Goal: Information Seeking & Learning: Learn about a topic

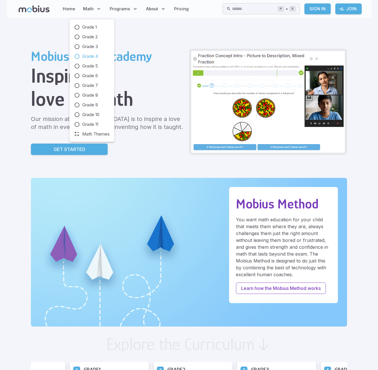
click at [91, 56] on span "Grade 4" at bounding box center [90, 56] width 16 height 6
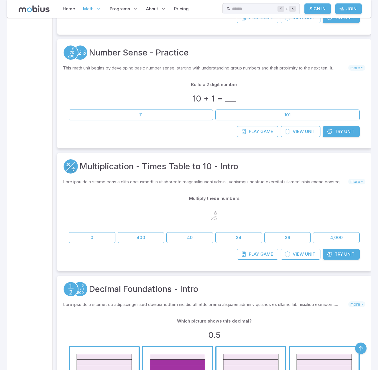
scroll to position [765, 0]
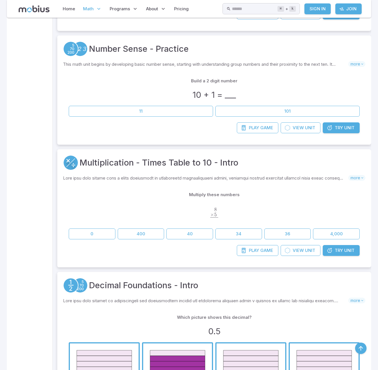
click at [341, 250] on span "Try" at bounding box center [338, 251] width 8 height 6
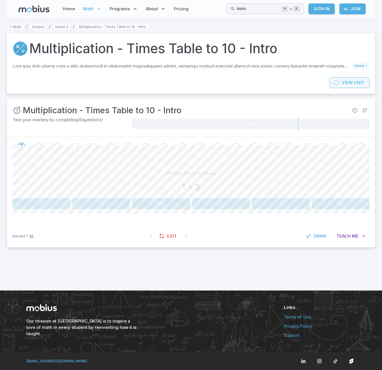
click at [354, 80] on span "Unit" at bounding box center [359, 83] width 10 height 6
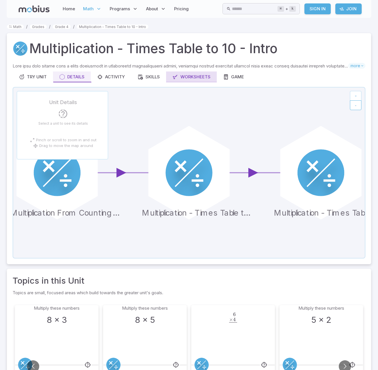
click at [200, 75] on div "Worksheets" at bounding box center [191, 77] width 38 height 6
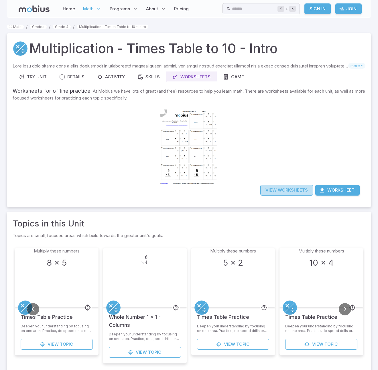
click at [284, 191] on link "View Worksheets" at bounding box center [286, 190] width 53 height 11
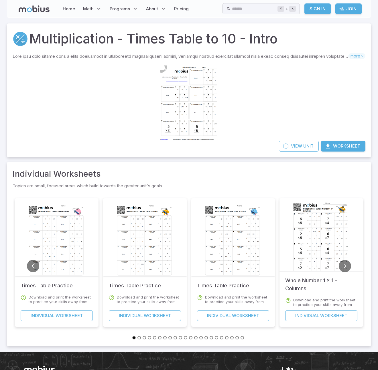
click at [143, 246] on div at bounding box center [145, 242] width 58 height 82
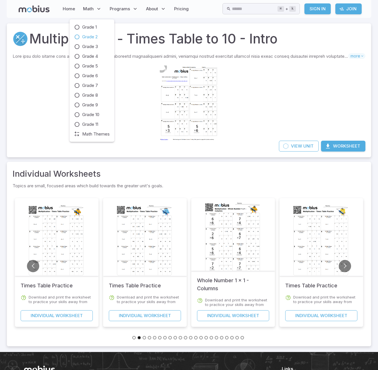
click at [92, 35] on span "Grade 2" at bounding box center [89, 37] width 15 height 6
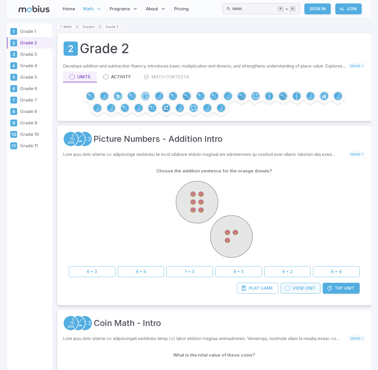
click at [301, 288] on span "View" at bounding box center [297, 288] width 11 height 6
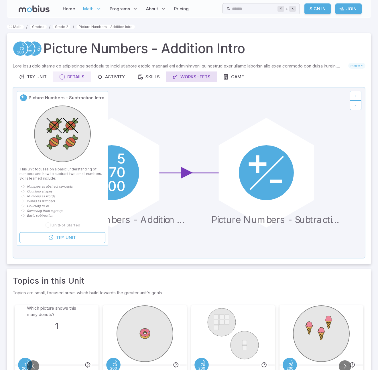
click at [197, 77] on div "Worksheets" at bounding box center [191, 77] width 38 height 6
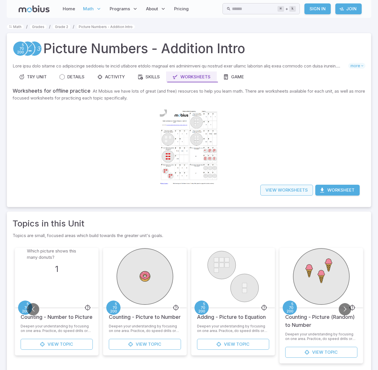
click at [289, 191] on link "View Worksheets" at bounding box center [286, 190] width 53 height 11
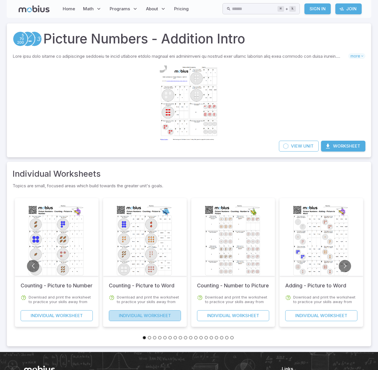
click at [157, 315] on link "Individual Worksheet" at bounding box center [145, 315] width 72 height 11
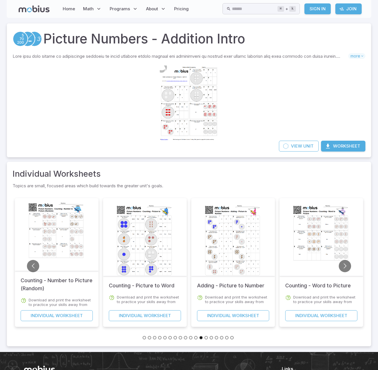
click at [213, 243] on div at bounding box center [233, 242] width 58 height 82
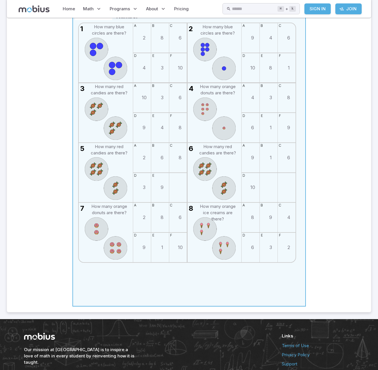
scroll to position [172, 0]
